Goal: Information Seeking & Learning: Learn about a topic

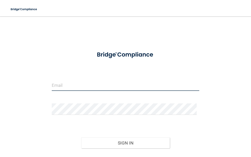
click at [84, 83] on input "email" at bounding box center [125, 86] width 147 height 12
type input "[EMAIL_ADDRESS][DOMAIN_NAME]"
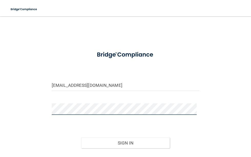
click at [81, 138] on button "Sign In" at bounding box center [125, 143] width 89 height 11
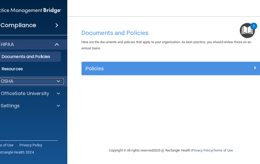
click at [36, 79] on div "OSHA" at bounding box center [19, 81] width 63 height 6
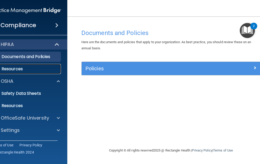
click at [43, 72] on link "Resources" at bounding box center [20, 69] width 81 height 10
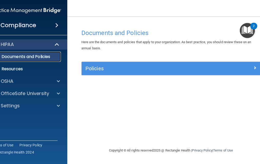
click at [53, 57] on p "Documents and Policies" at bounding box center [24, 56] width 70 height 5
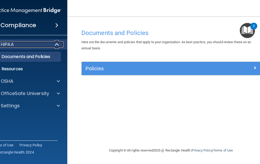
click at [27, 47] on div "HIPAA" at bounding box center [19, 44] width 63 height 6
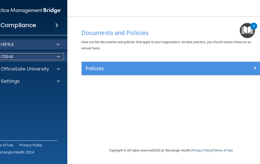
click at [30, 55] on div "OSHA" at bounding box center [19, 57] width 63 height 6
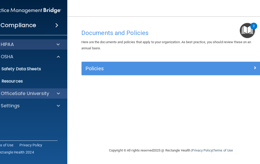
click at [43, 90] on div "OfficeSafe University" at bounding box center [26, 94] width 82 height 10
click at [57, 92] on div at bounding box center [57, 94] width 13 height 6
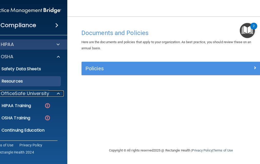
scroll to position [11, 0]
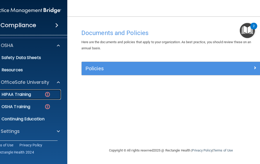
click at [31, 95] on div "HIPAA Training" at bounding box center [24, 94] width 70 height 5
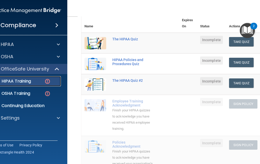
scroll to position [44, 0]
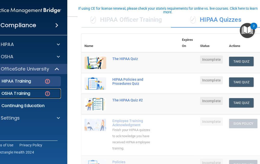
click at [24, 93] on p "OSHA Training" at bounding box center [9, 93] width 41 height 5
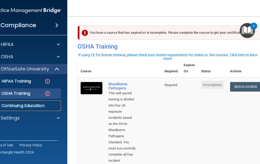
click at [37, 108] on p "Continuing Education" at bounding box center [24, 105] width 70 height 5
